Goal: Communication & Community: Participate in discussion

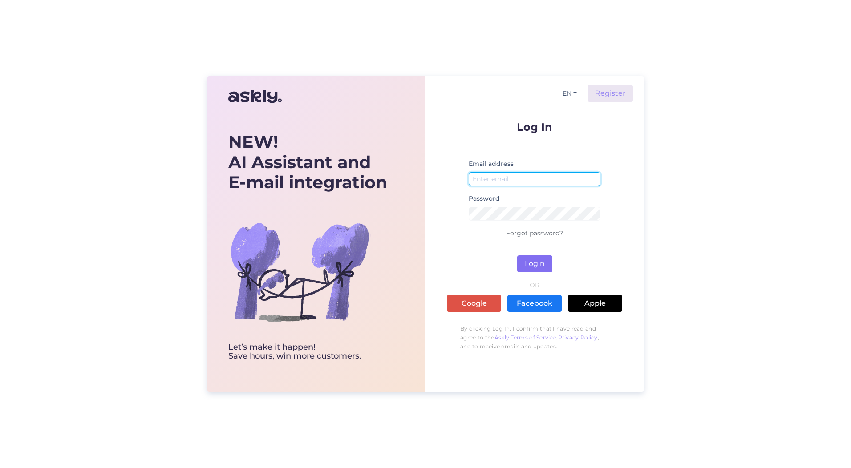
type input "[PERSON_NAME][EMAIL_ADDRESS][DOMAIN_NAME]"
click at [535, 262] on button "Login" at bounding box center [534, 263] width 35 height 17
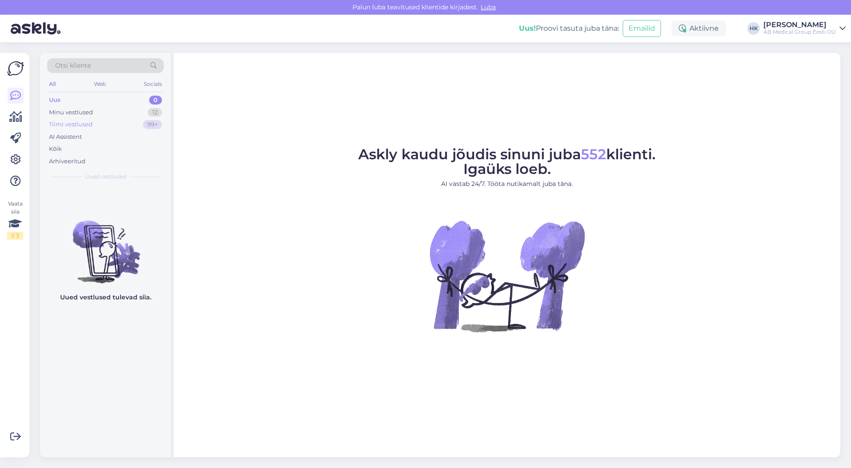
click at [79, 125] on div "Tiimi vestlused" at bounding box center [71, 124] width 44 height 9
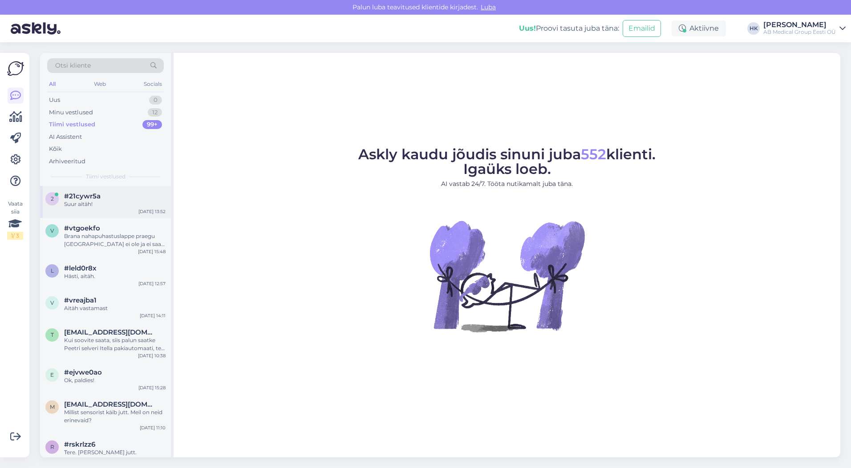
click at [89, 202] on div "Suur aitäh!" at bounding box center [114, 204] width 101 height 8
